Goal: Answer question/provide support

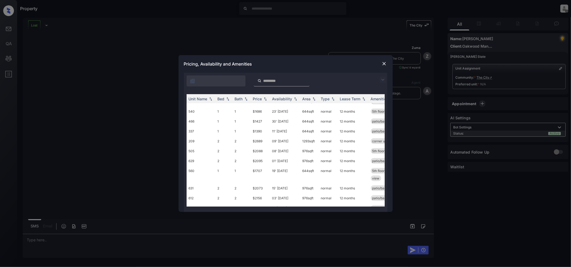
scroll to position [357, 0]
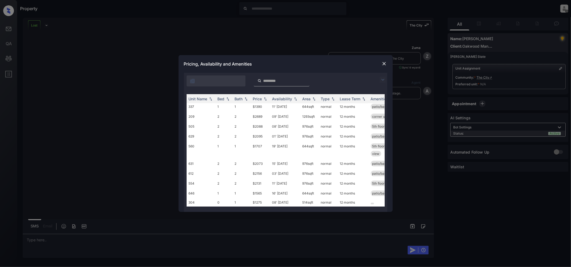
click at [384, 62] on img at bounding box center [384, 63] width 5 height 5
click at [385, 80] on img at bounding box center [383, 80] width 6 height 6
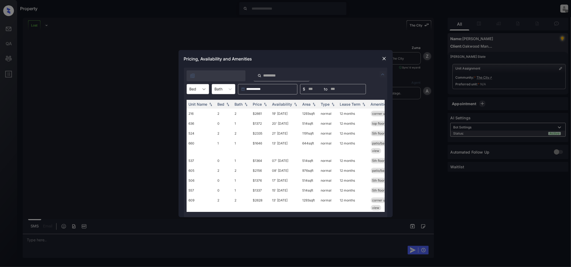
click at [203, 89] on icon at bounding box center [203, 89] width 3 height 2
click at [193, 102] on div "0" at bounding box center [198, 102] width 22 height 10
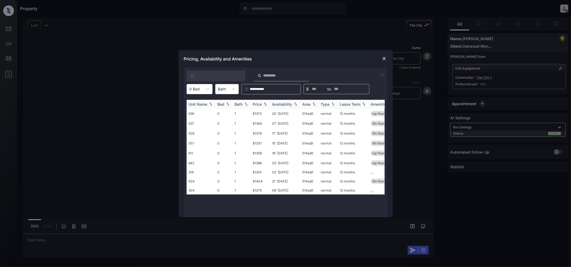
click at [266, 104] on img at bounding box center [265, 104] width 5 height 4
click at [385, 59] on img at bounding box center [384, 58] width 5 height 5
